Goal: Task Accomplishment & Management: Manage account settings

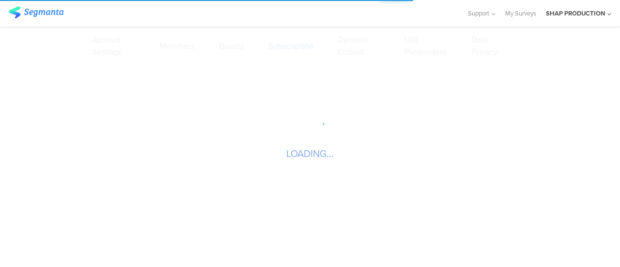
click at [134, 221] on sg-loader-overlay "LOADING..." at bounding box center [310, 133] width 620 height 267
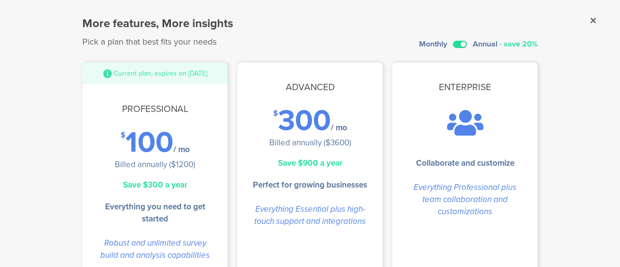
click at [453, 41] on label at bounding box center [460, 44] width 14 height 7
click at [0, 0] on input "checkbox" at bounding box center [0, 0] width 0 height 0
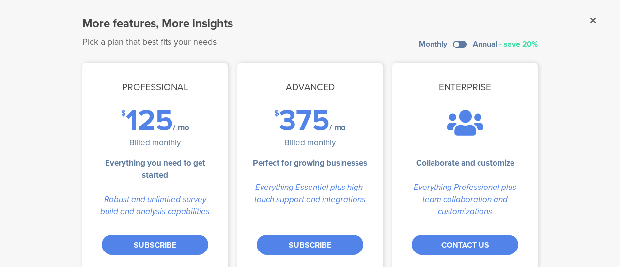
click at [591, 18] on sg-dialog-overlay "More features, More insights Pick a plan that best fits your needs Monthly Annu…" at bounding box center [310, 133] width 620 height 267
click at [590, 23] on icon at bounding box center [592, 20] width 5 height 9
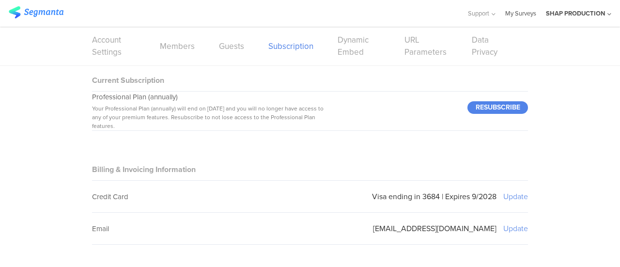
click at [526, 10] on link "My Surveys" at bounding box center [520, 13] width 31 height 27
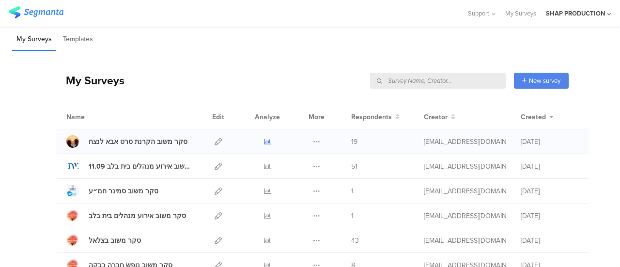
click at [264, 139] on icon at bounding box center [267, 141] width 7 height 7
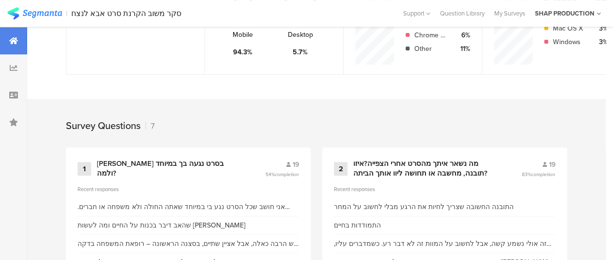
scroll to position [374, 0]
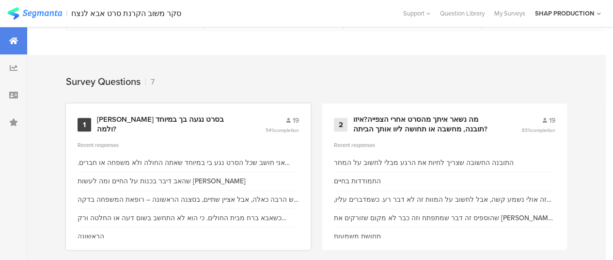
click at [198, 156] on div "אני חושב שכל הסרט נגע בי במיוחד שאתה החולה ולא משפחה או חברים. סרט מושקע הפקה ש…" at bounding box center [187, 163] width 221 height 18
click at [217, 163] on div "אני חושב שכל הסרט נגע בי במיוחד שאתה החולה ולא משפחה או חברים. סרט מושקע הפקה ש…" at bounding box center [187, 162] width 221 height 10
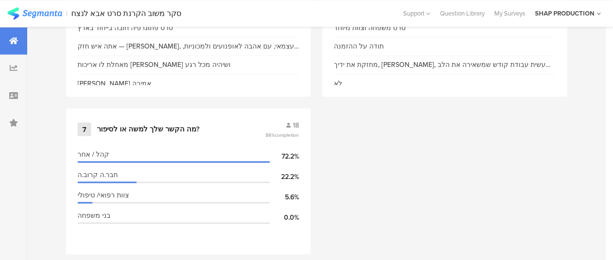
scroll to position [729, 0]
